Goal: Task Accomplishment & Management: Complete application form

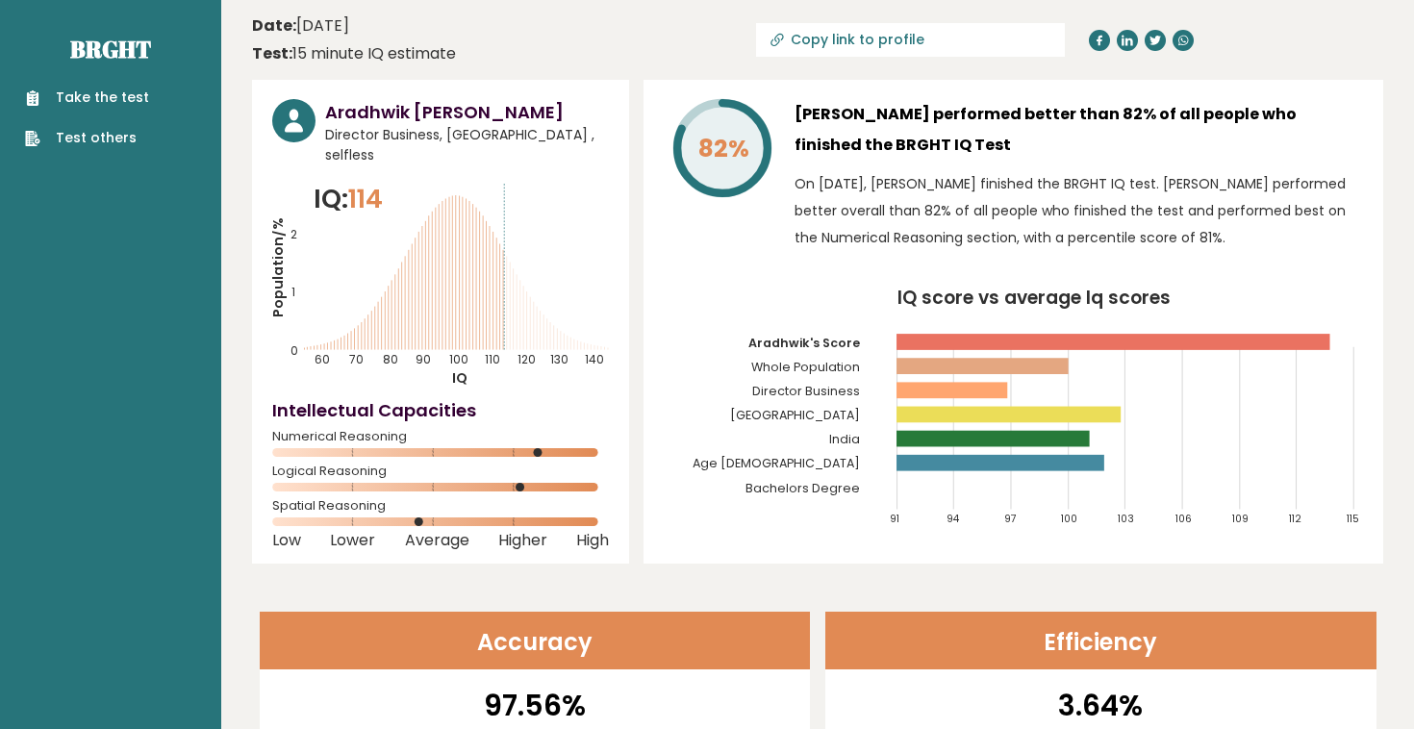
click at [132, 94] on link "Take the test" at bounding box center [87, 98] width 124 height 20
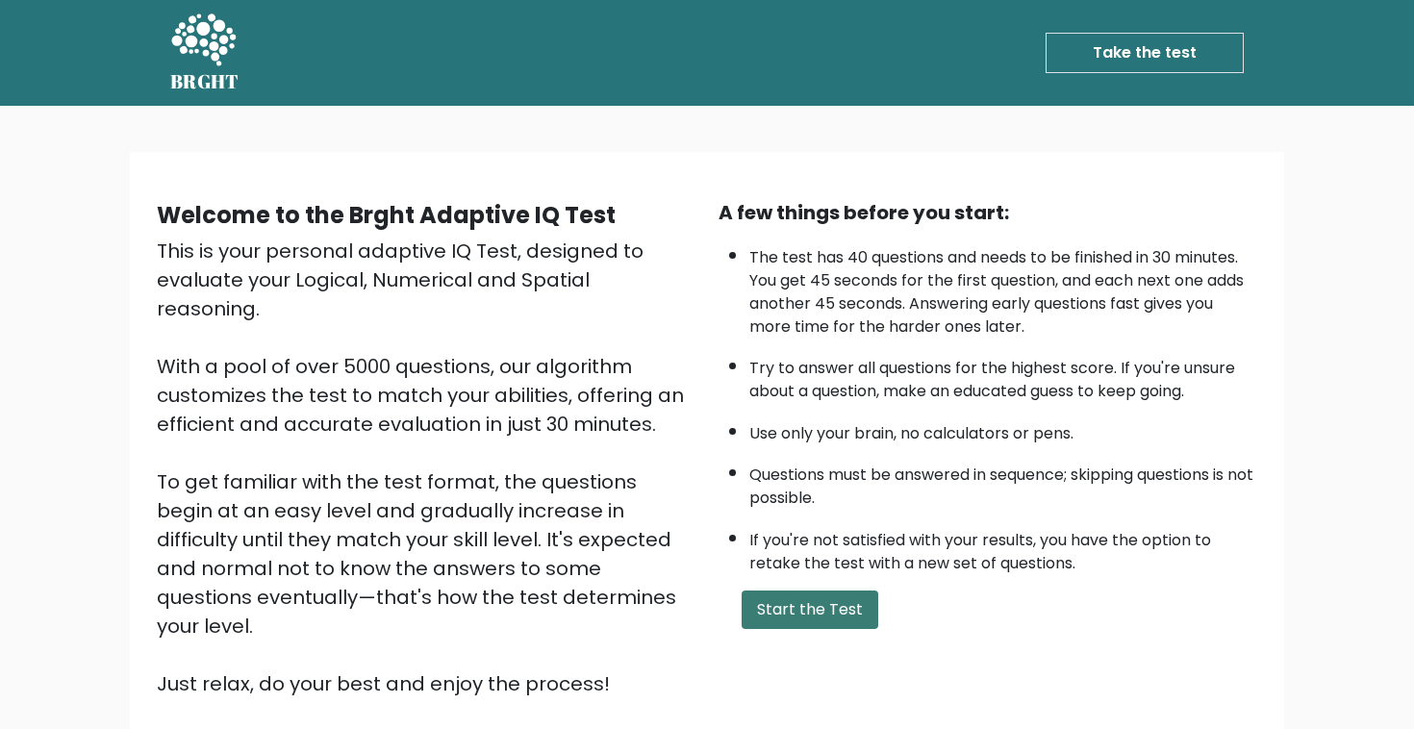
click at [842, 629] on button "Start the Test" at bounding box center [810, 610] width 137 height 38
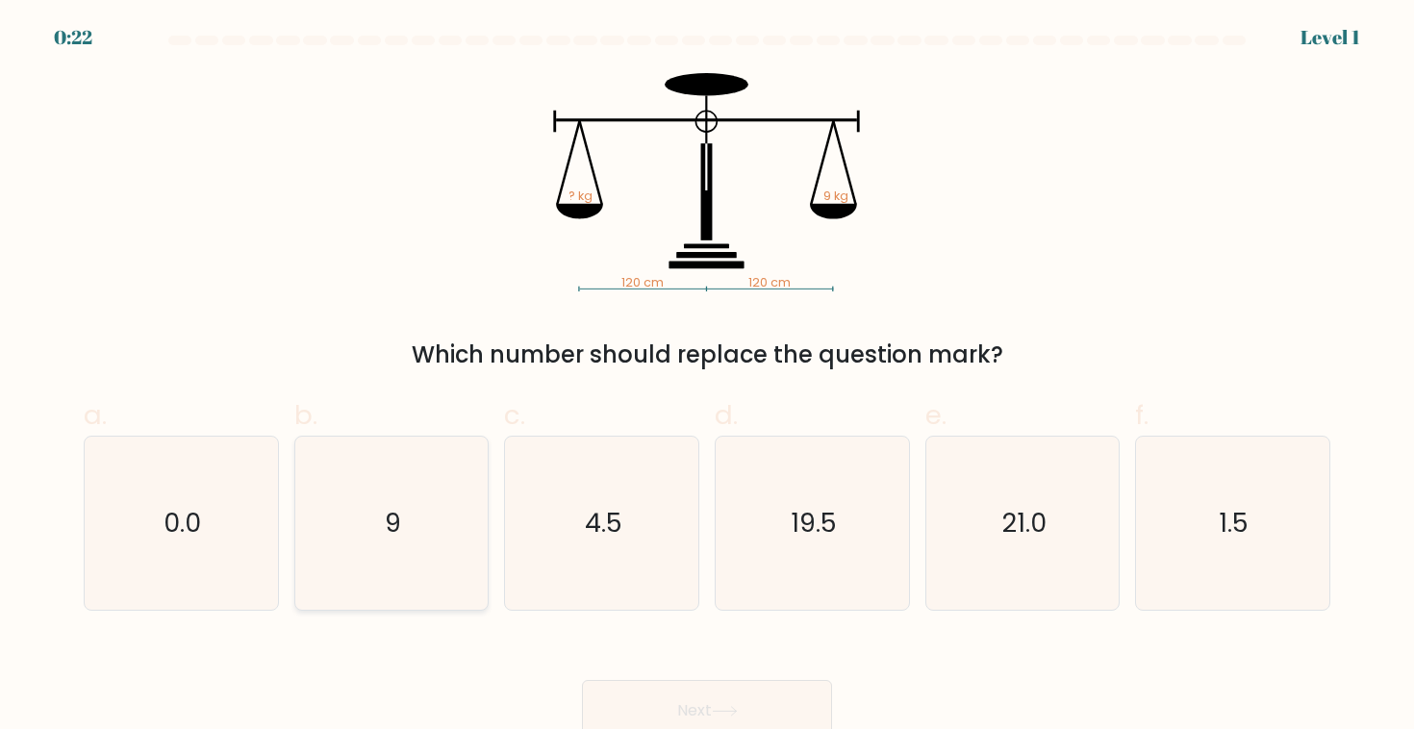
click at [458, 547] on icon "9" at bounding box center [391, 523] width 173 height 173
click at [707, 377] on input "b. 9" at bounding box center [707, 371] width 1 height 13
radio input "true"
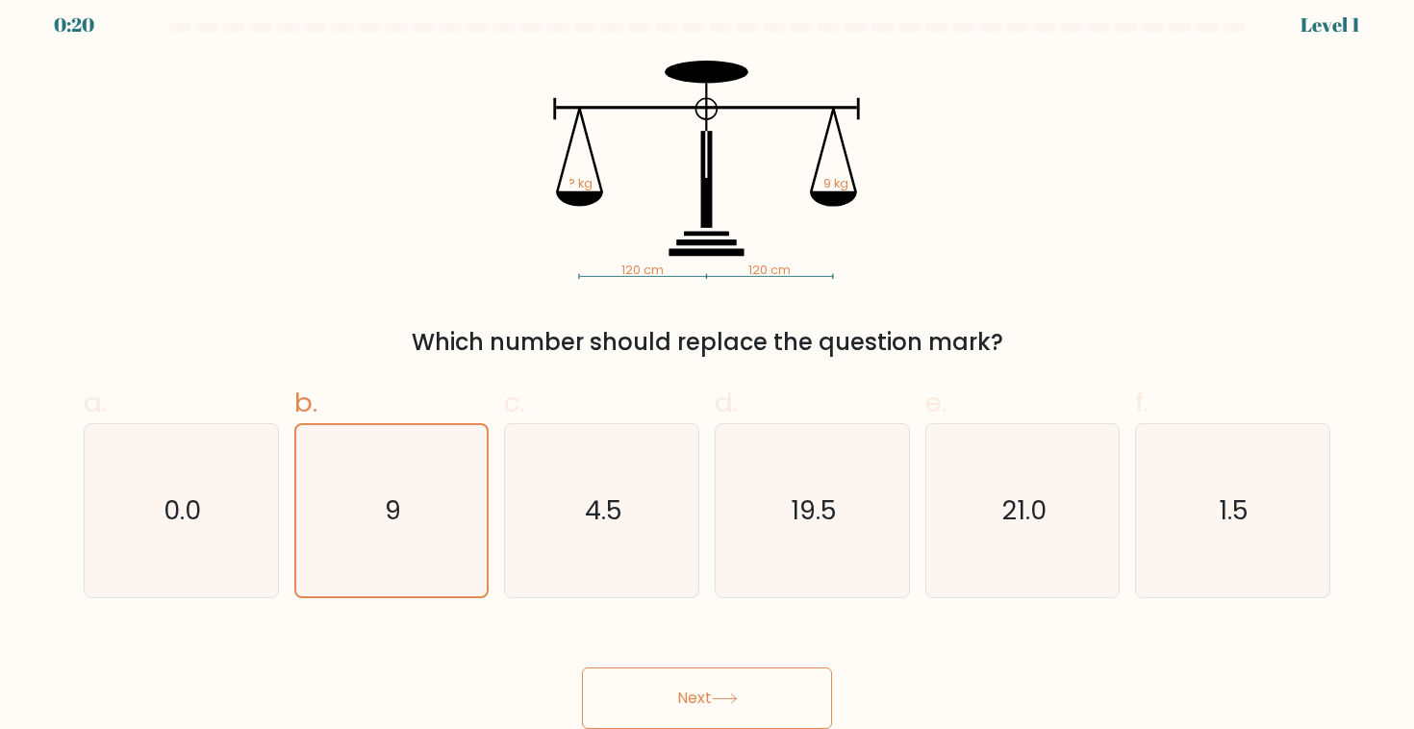
click at [705, 689] on button "Next" at bounding box center [707, 698] width 250 height 62
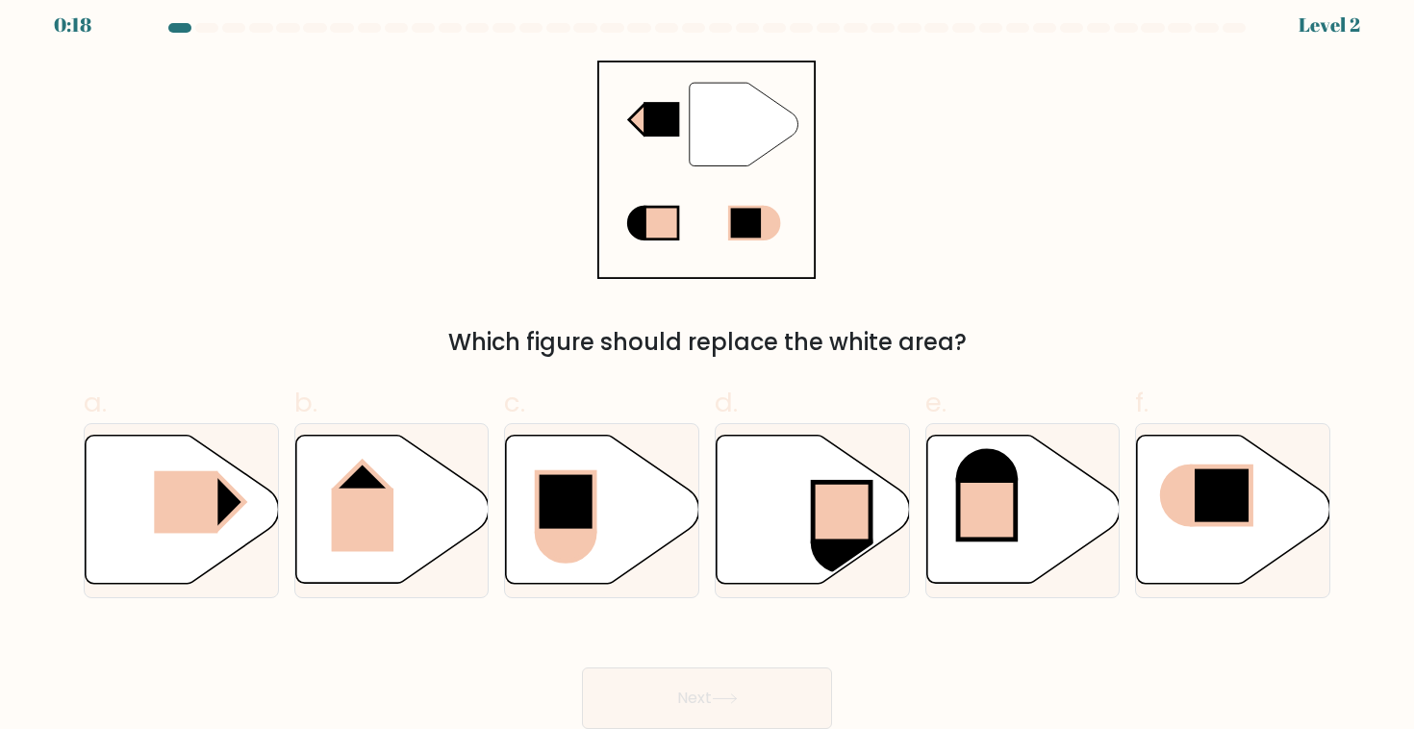
click at [790, 683] on button "Next" at bounding box center [707, 698] width 250 height 62
drag, startPoint x: 790, startPoint y: 683, endPoint x: 805, endPoint y: 679, distance: 15.9
click at [790, 683] on button "Next" at bounding box center [707, 698] width 250 height 62
click at [249, 495] on icon at bounding box center [182, 510] width 193 height 148
click at [707, 365] on input "a." at bounding box center [707, 358] width 1 height 13
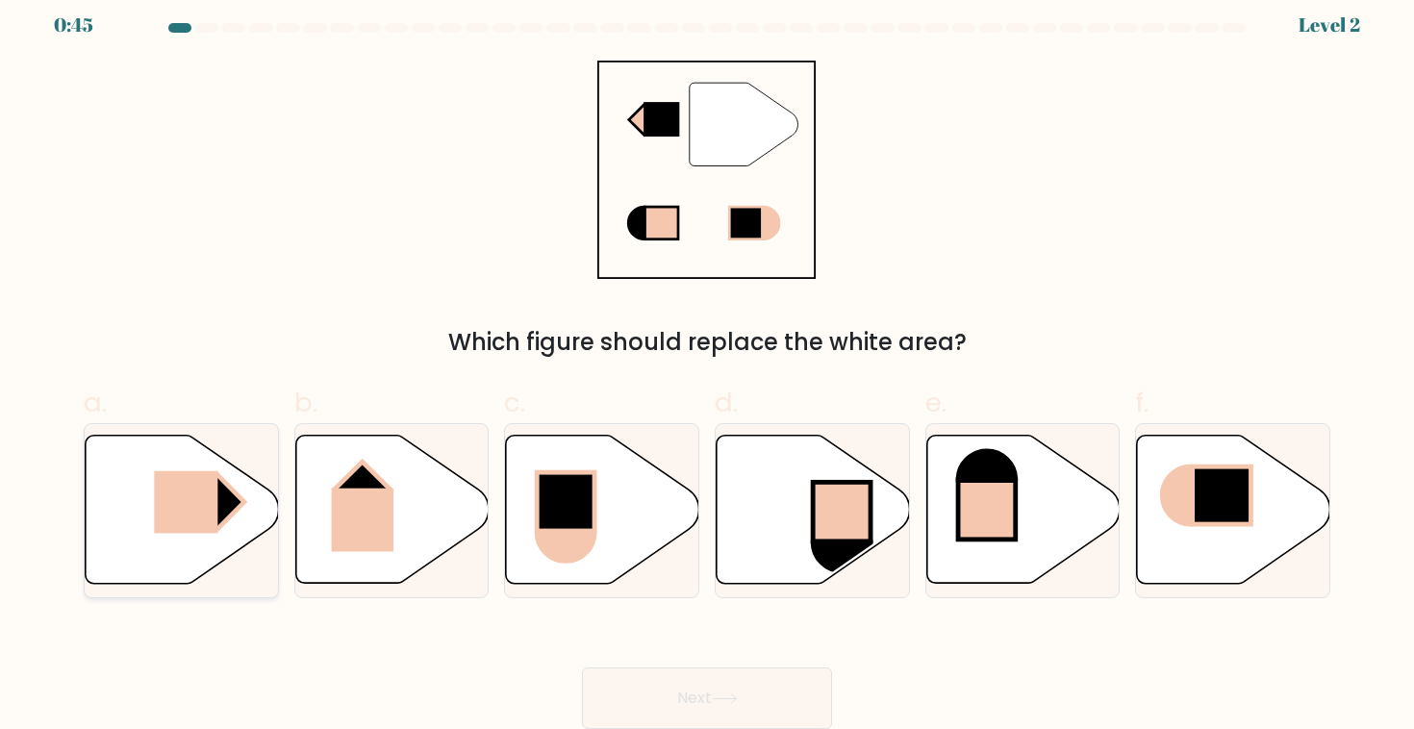
radio input "true"
click at [652, 675] on button "Next" at bounding box center [707, 698] width 250 height 62
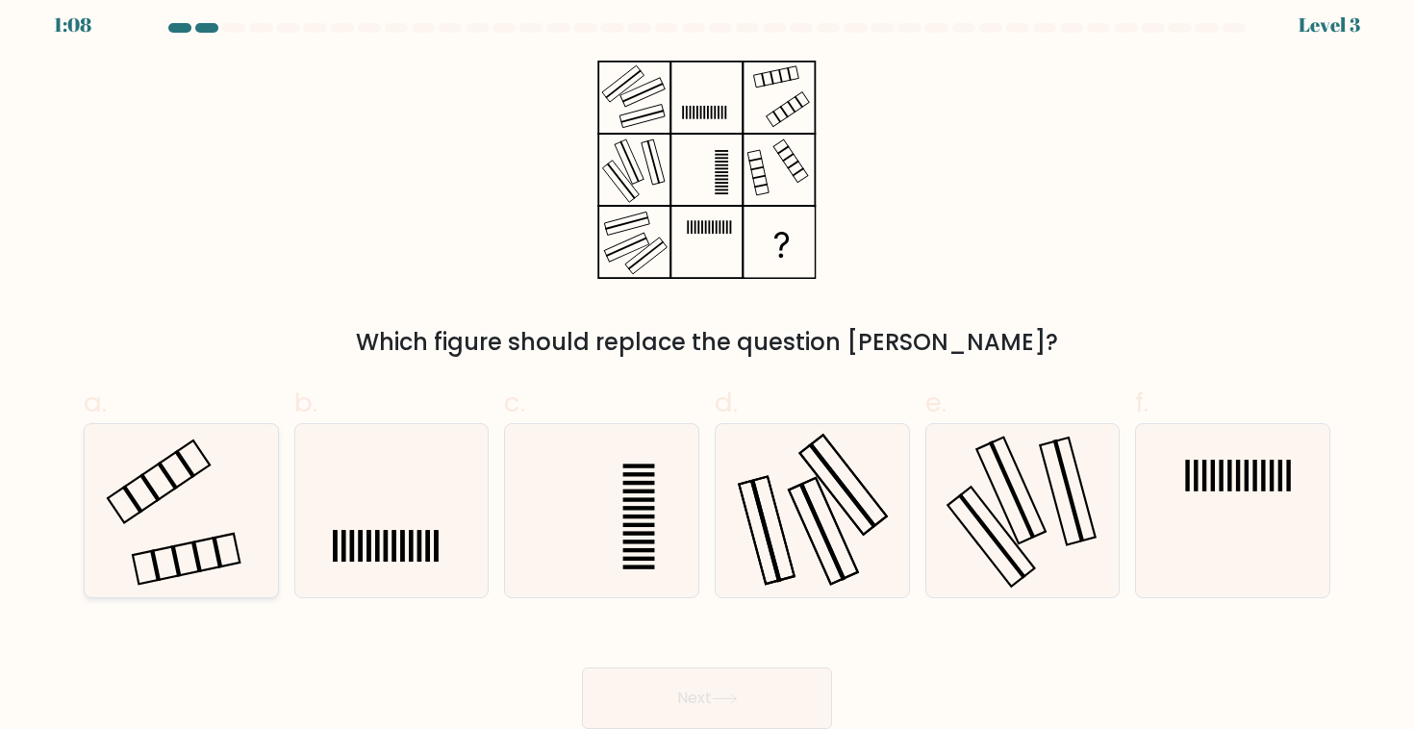
click at [252, 526] on icon at bounding box center [180, 510] width 173 height 173
click at [707, 365] on input "a." at bounding box center [707, 358] width 1 height 13
radio input "true"
click at [718, 708] on button "Next" at bounding box center [707, 698] width 250 height 62
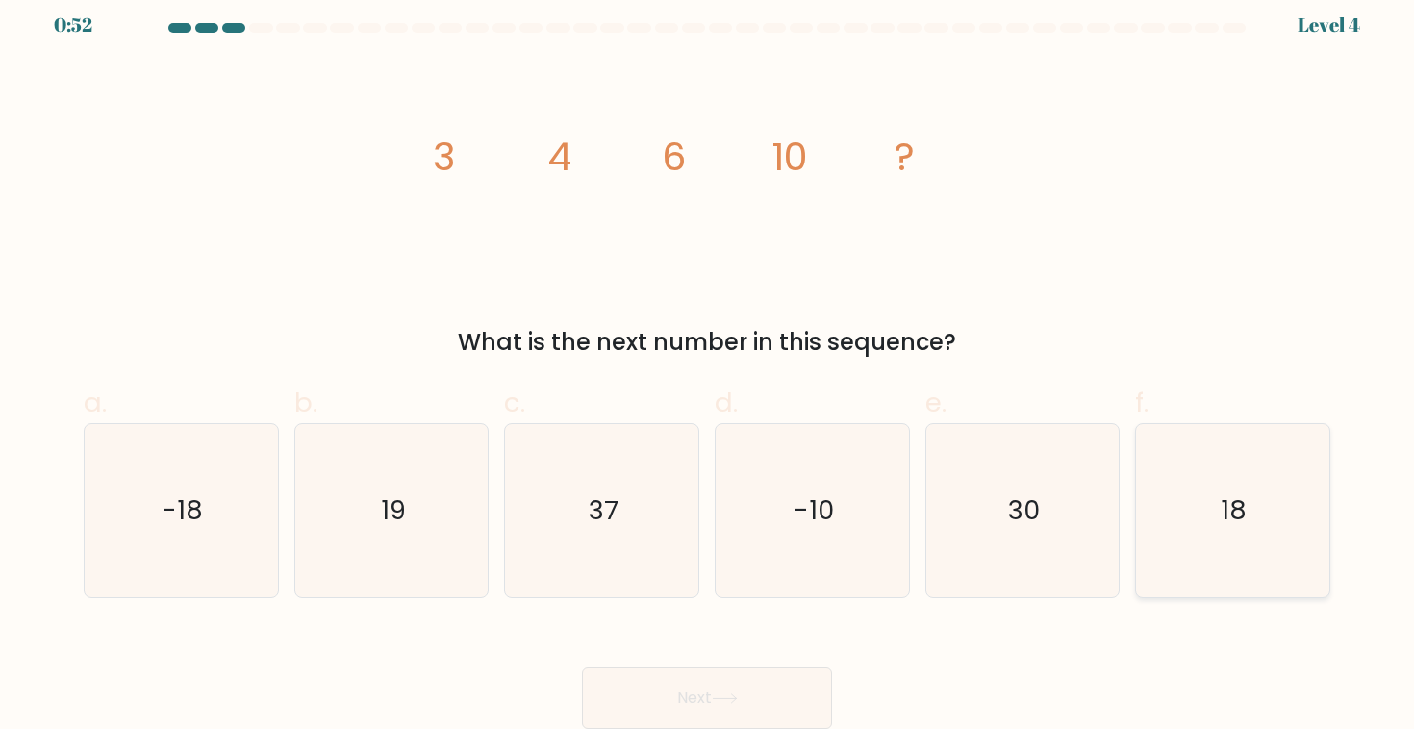
click at [1244, 521] on icon "18" at bounding box center [1231, 510] width 173 height 173
click at [708, 365] on input "f. 18" at bounding box center [707, 358] width 1 height 13
radio input "true"
click at [803, 704] on button "Next" at bounding box center [707, 698] width 250 height 62
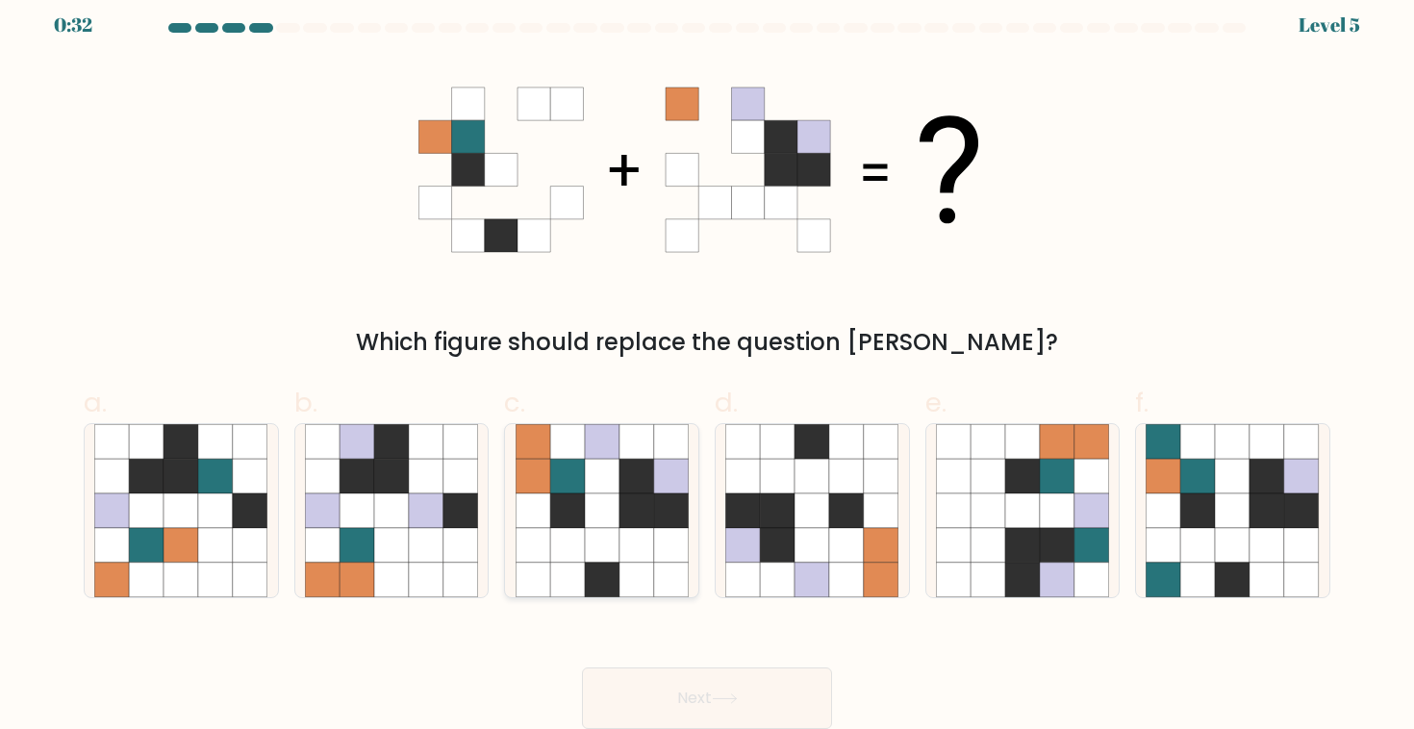
click at [657, 524] on icon at bounding box center [670, 510] width 35 height 35
click at [707, 365] on input "c." at bounding box center [707, 358] width 1 height 13
radio input "true"
click at [691, 712] on button "Next" at bounding box center [707, 698] width 250 height 62
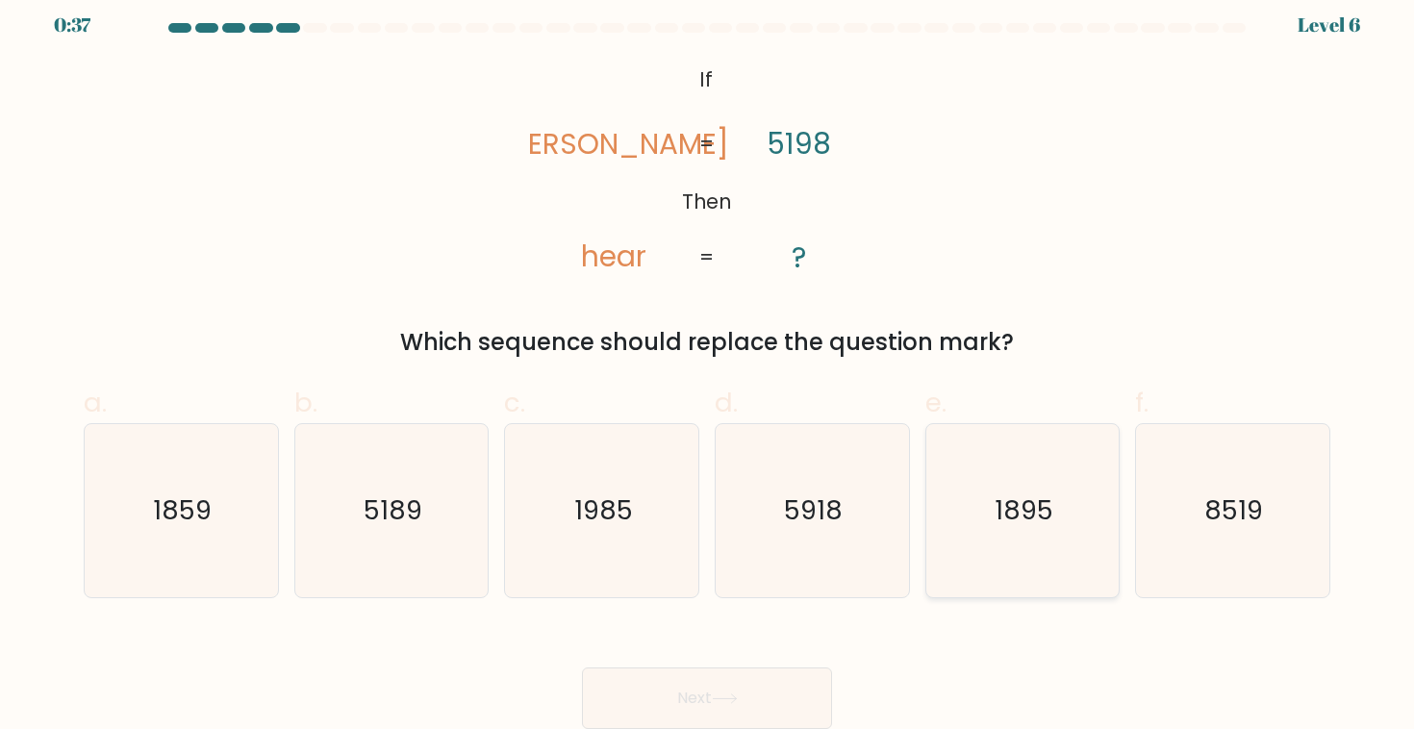
click at [1048, 544] on icon "1895" at bounding box center [1022, 510] width 173 height 173
click at [708, 365] on input "e. 1895" at bounding box center [707, 358] width 1 height 13
radio input "true"
click at [753, 690] on button "Next" at bounding box center [707, 698] width 250 height 62
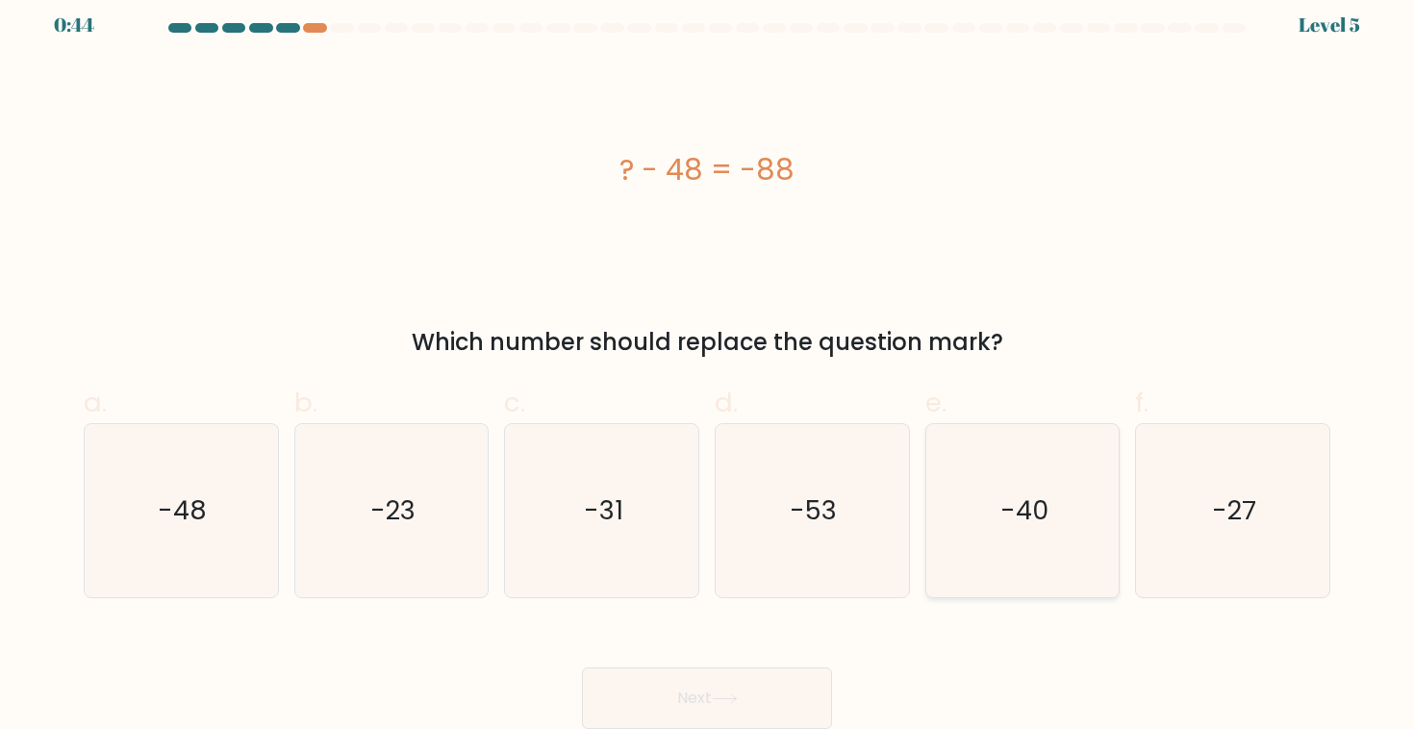
click at [1008, 516] on text "-40" at bounding box center [1024, 510] width 48 height 36
click at [708, 365] on input "e. -40" at bounding box center [707, 358] width 1 height 13
radio input "true"
click at [776, 675] on button "Next" at bounding box center [707, 698] width 250 height 62
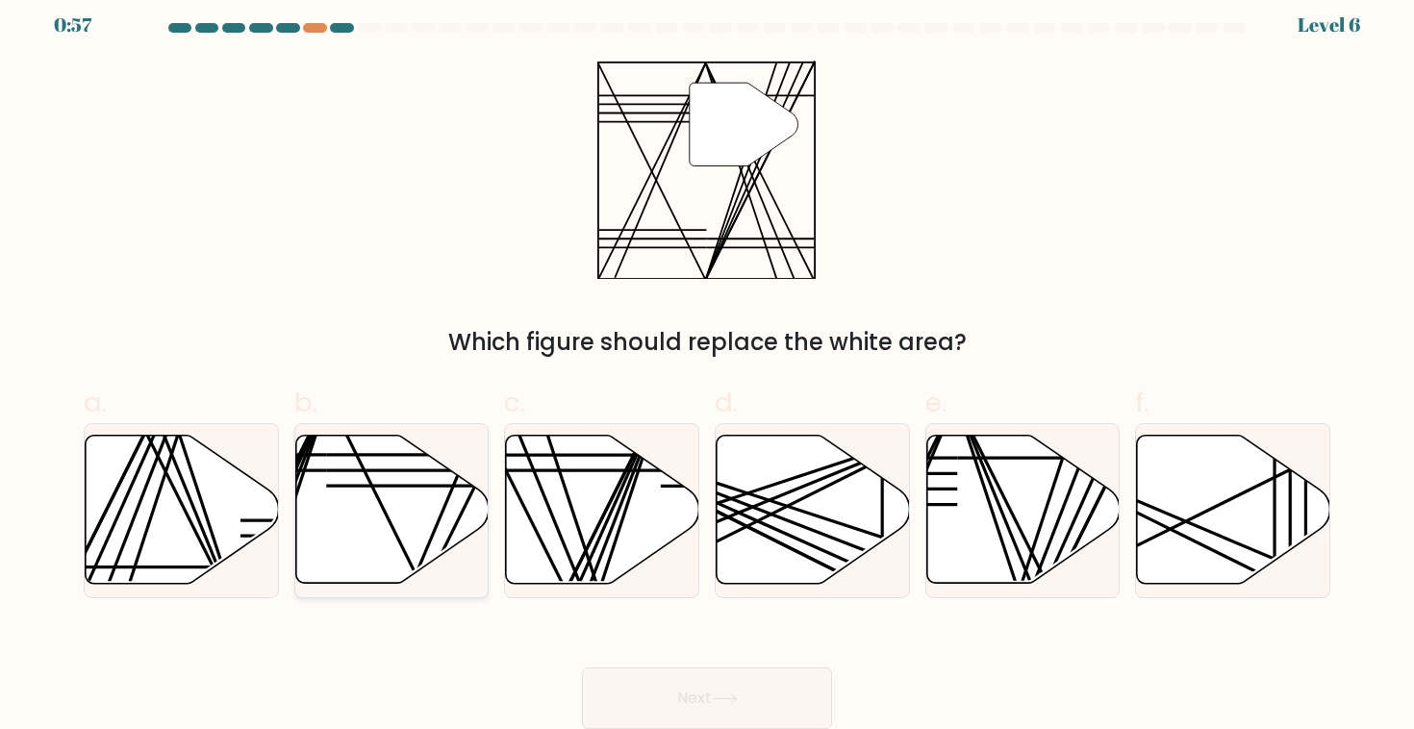
click at [417, 479] on icon at bounding box center [391, 510] width 193 height 148
click at [707, 365] on input "b." at bounding box center [707, 358] width 1 height 13
radio input "true"
click at [654, 688] on button "Next" at bounding box center [707, 698] width 250 height 62
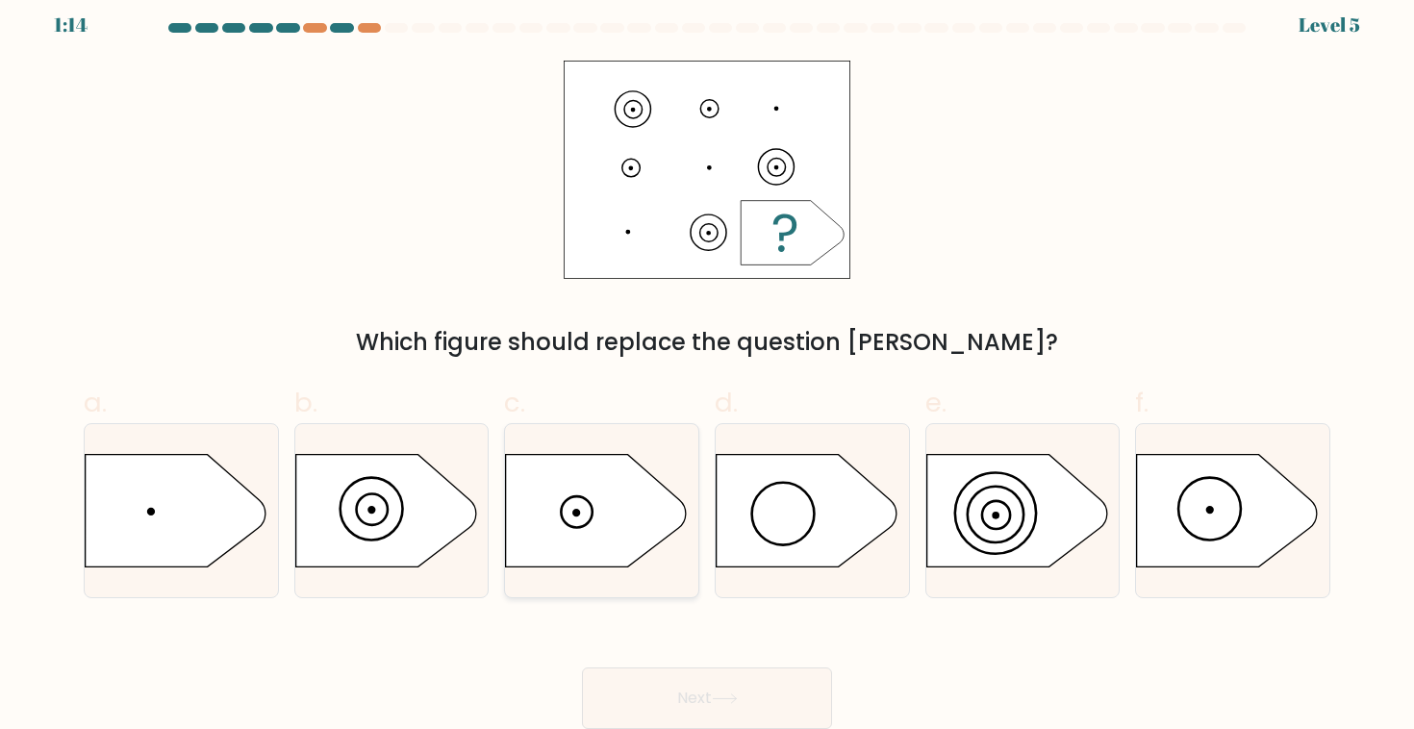
click at [655, 524] on icon at bounding box center [596, 510] width 181 height 113
click at [707, 365] on input "c." at bounding box center [707, 358] width 1 height 13
radio input "true"
click at [722, 681] on button "Next" at bounding box center [707, 698] width 250 height 62
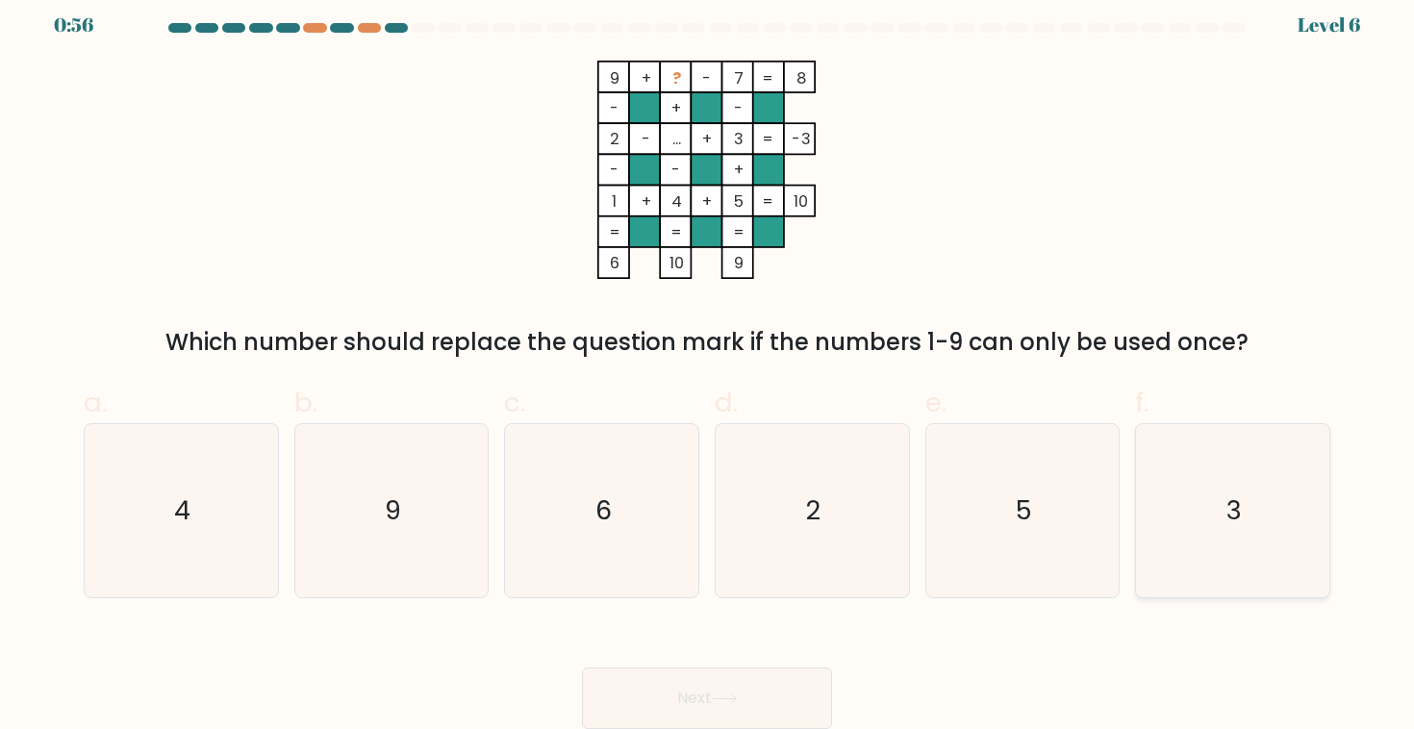
click at [1243, 552] on icon "3" at bounding box center [1231, 510] width 173 height 173
click at [708, 365] on input "f. 3" at bounding box center [707, 358] width 1 height 13
radio input "true"
click at [676, 690] on button "Next" at bounding box center [707, 698] width 250 height 62
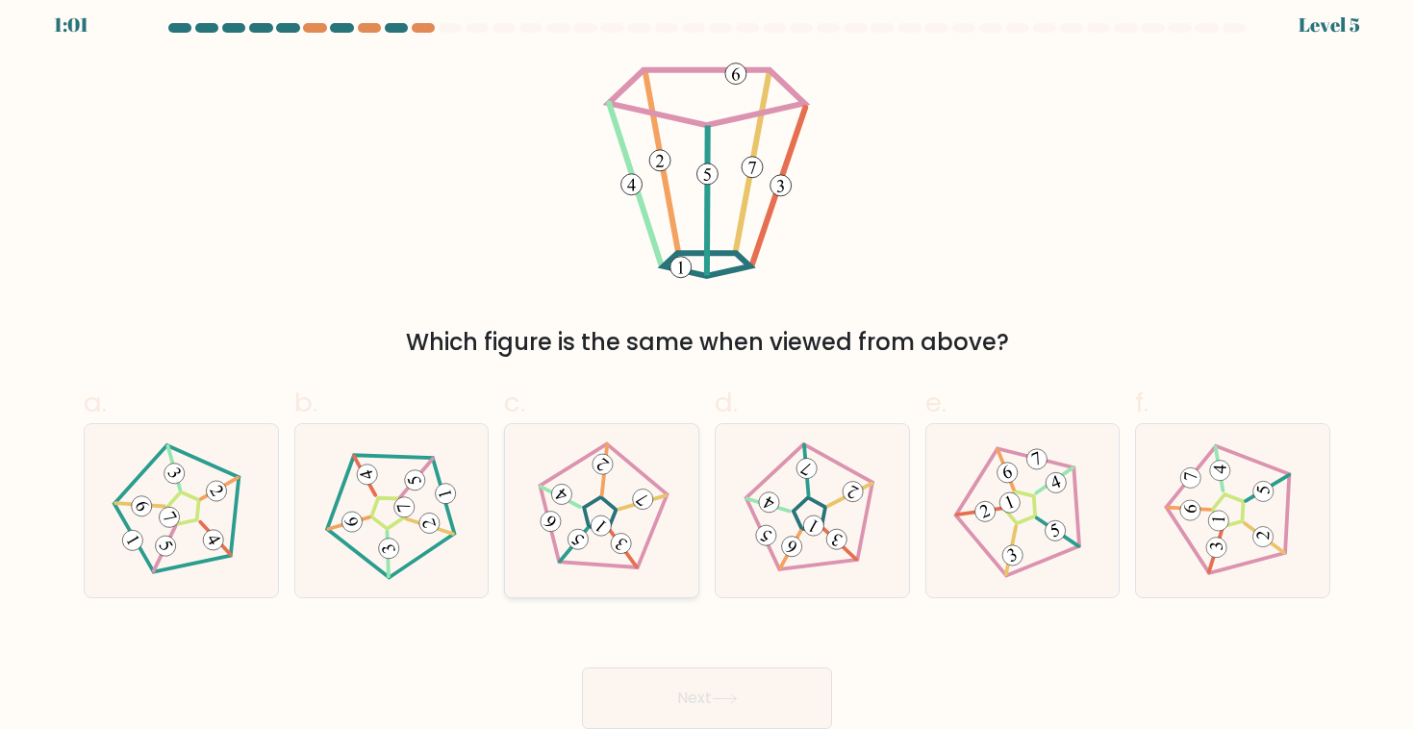
click at [596, 545] on icon at bounding box center [602, 510] width 138 height 138
click at [707, 365] on input "c." at bounding box center [707, 358] width 1 height 13
radio input "true"
click at [709, 691] on button "Next" at bounding box center [707, 698] width 250 height 62
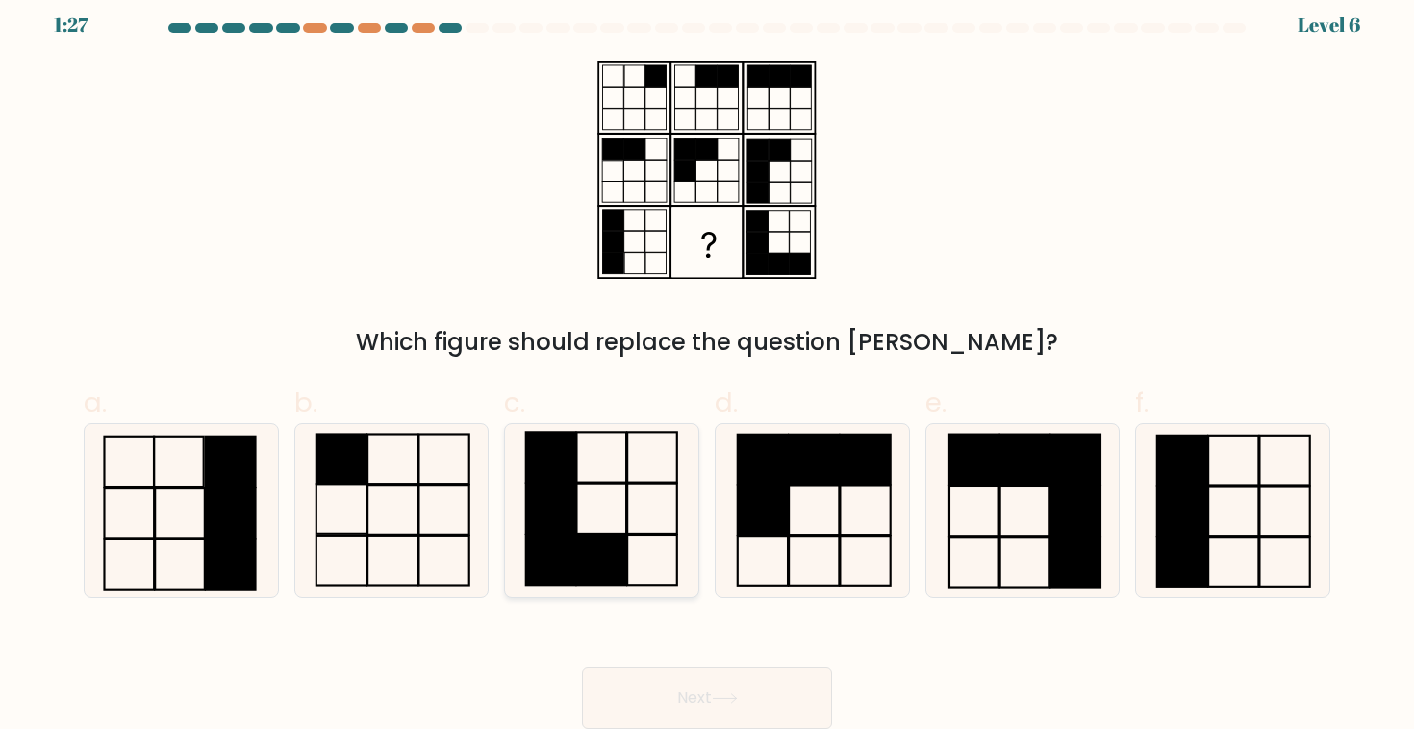
click at [588, 551] on rect at bounding box center [601, 560] width 50 height 50
click at [707, 365] on input "c." at bounding box center [707, 358] width 1 height 13
radio input "true"
click at [684, 690] on button "Next" at bounding box center [707, 698] width 250 height 62
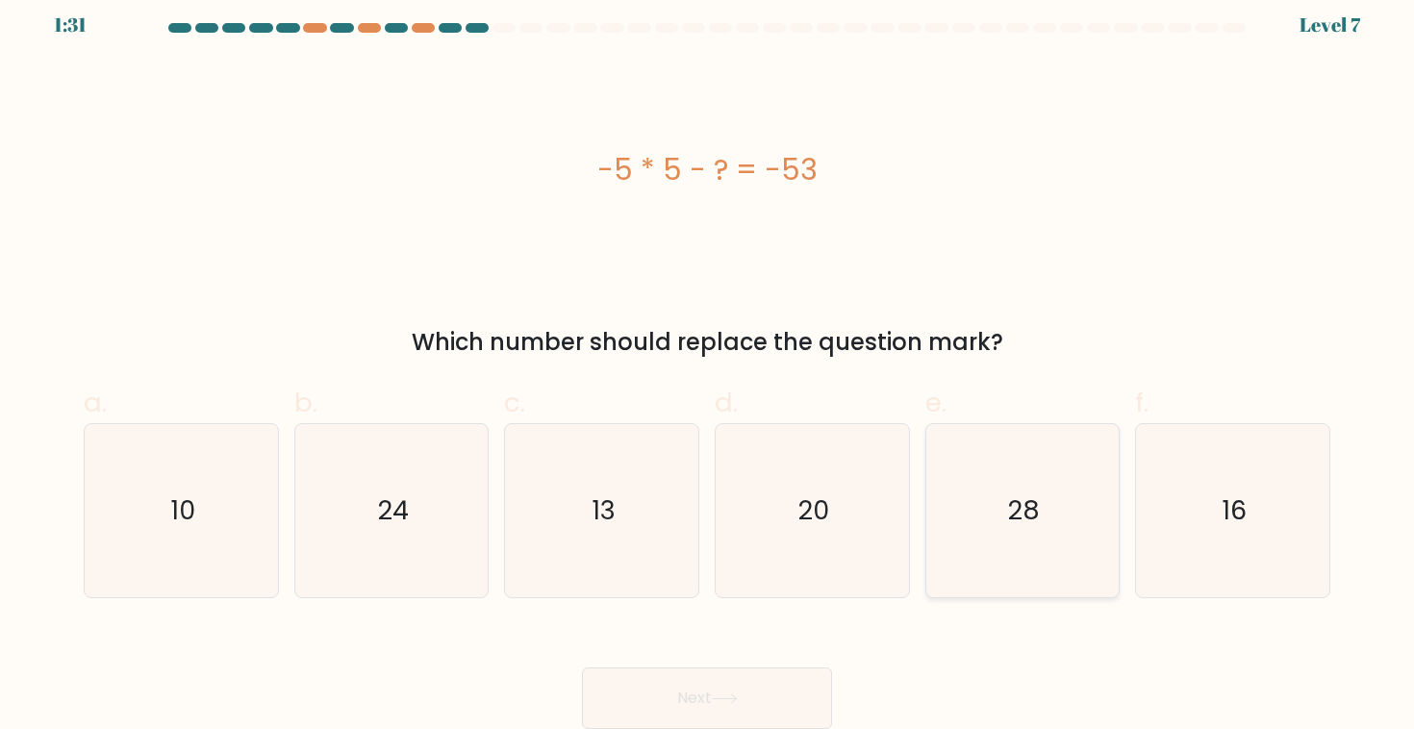
click at [1057, 490] on icon "28" at bounding box center [1022, 510] width 173 height 173
click at [708, 365] on input "e. 28" at bounding box center [707, 358] width 1 height 13
radio input "true"
click at [773, 680] on button "Next" at bounding box center [707, 698] width 250 height 62
